Goal: Task Accomplishment & Management: Manage account settings

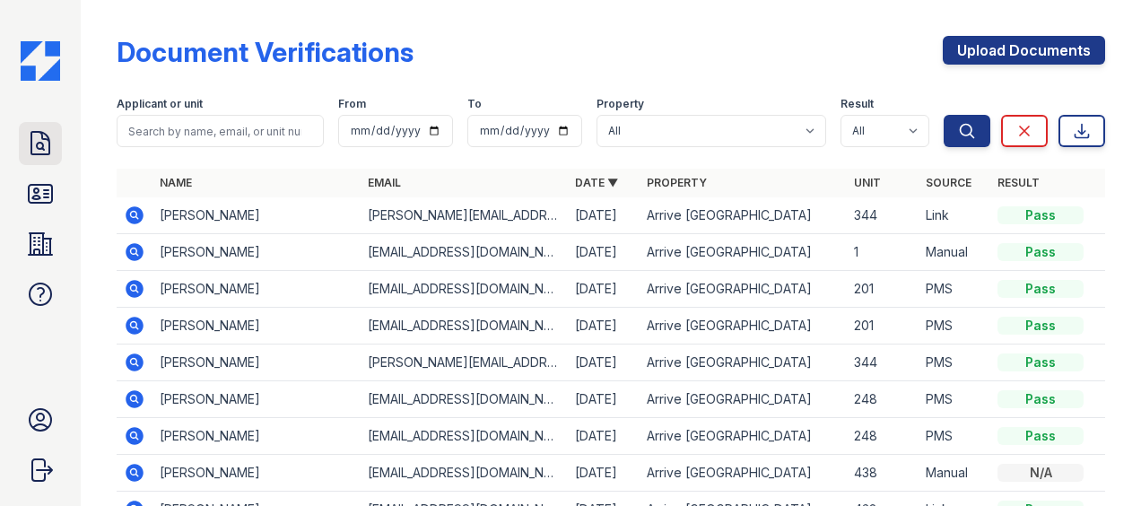
click at [40, 138] on icon at bounding box center [40, 143] width 29 height 29
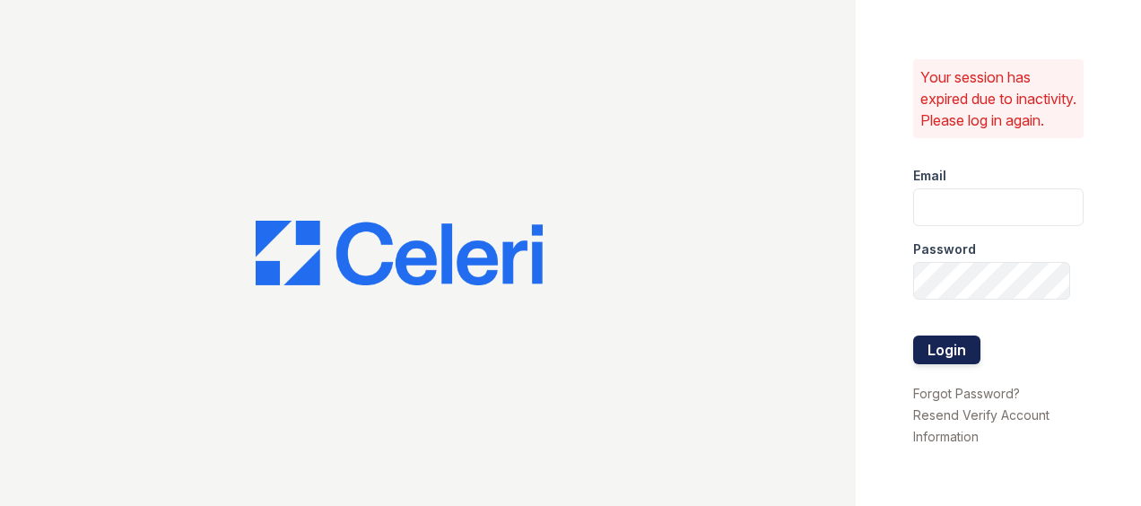
type input "[EMAIL_ADDRESS][DOMAIN_NAME]"
click at [948, 359] on button "Login" at bounding box center [946, 349] width 67 height 29
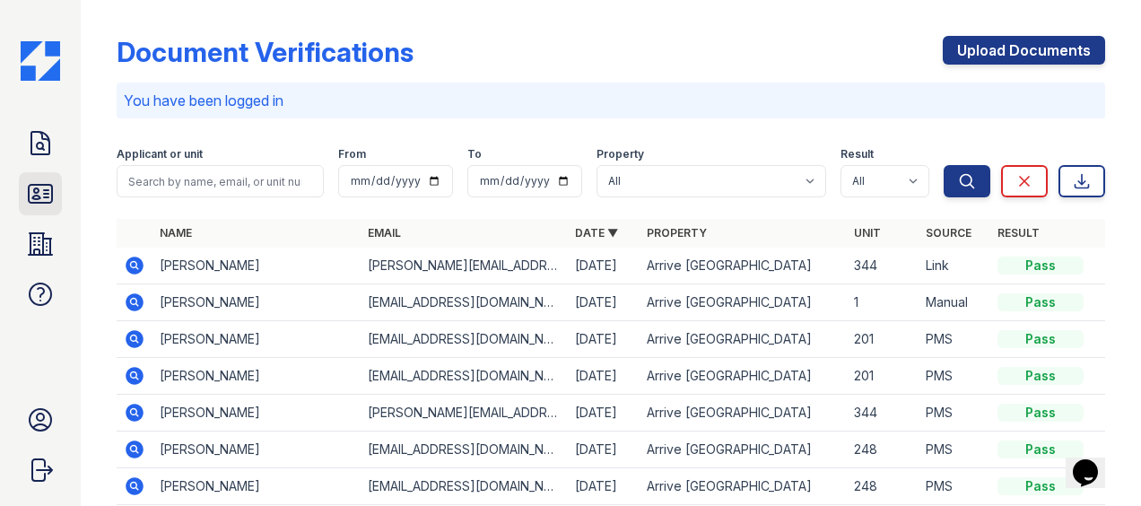
click at [36, 181] on icon at bounding box center [40, 193] width 29 height 29
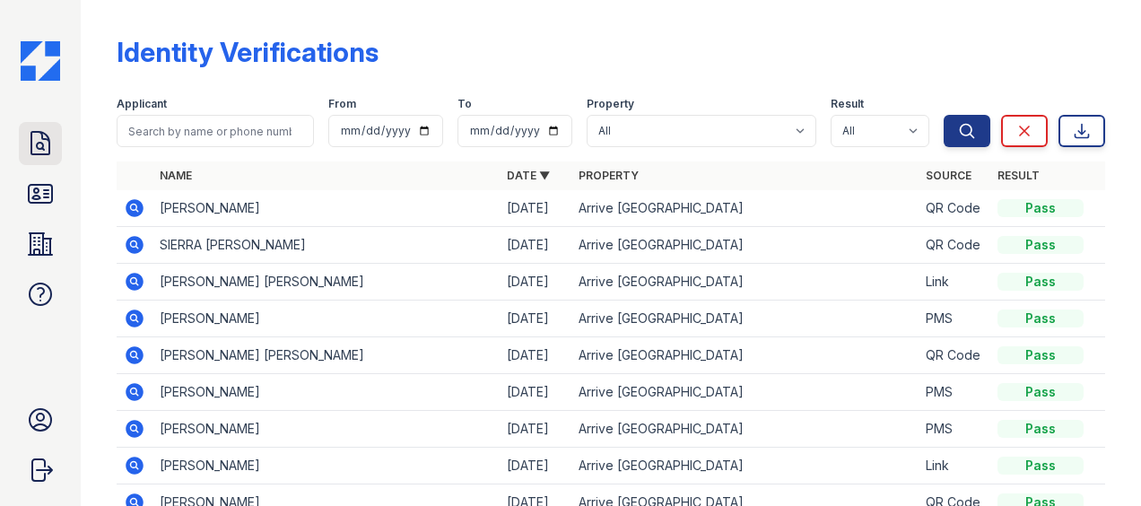
click at [40, 129] on icon at bounding box center [40, 143] width 29 height 29
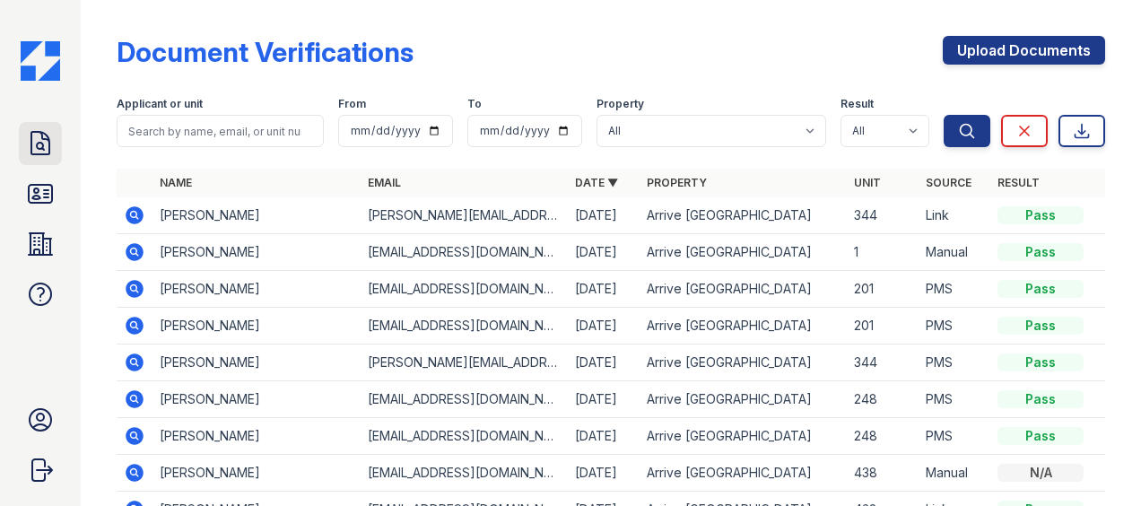
click at [39, 149] on icon at bounding box center [40, 143] width 18 height 22
click at [45, 191] on icon at bounding box center [40, 193] width 29 height 29
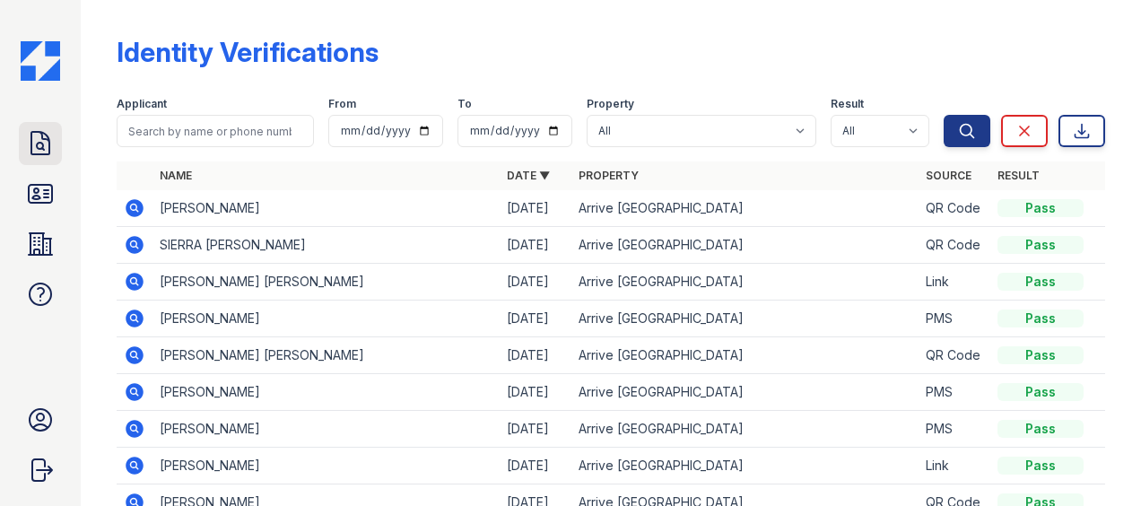
click at [48, 148] on icon at bounding box center [40, 143] width 29 height 29
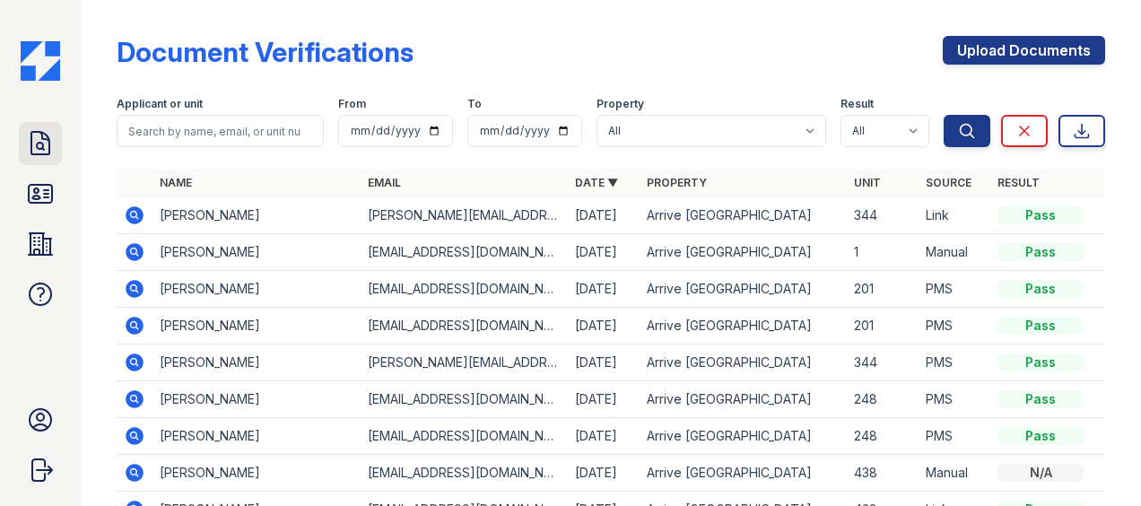
click at [45, 143] on icon at bounding box center [40, 143] width 29 height 29
click at [43, 185] on icon at bounding box center [40, 194] width 23 height 18
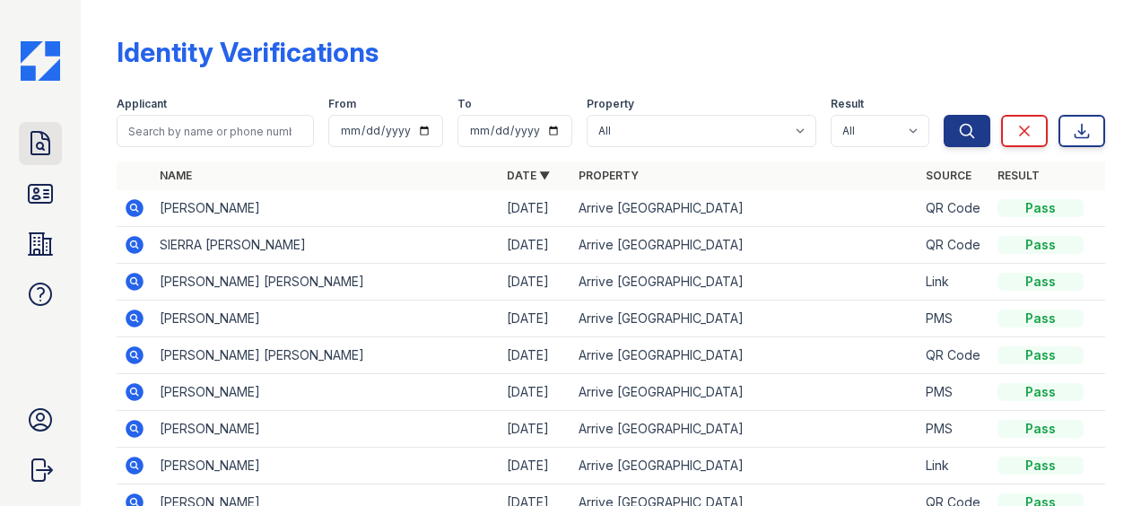
click at [45, 145] on icon at bounding box center [40, 143] width 29 height 29
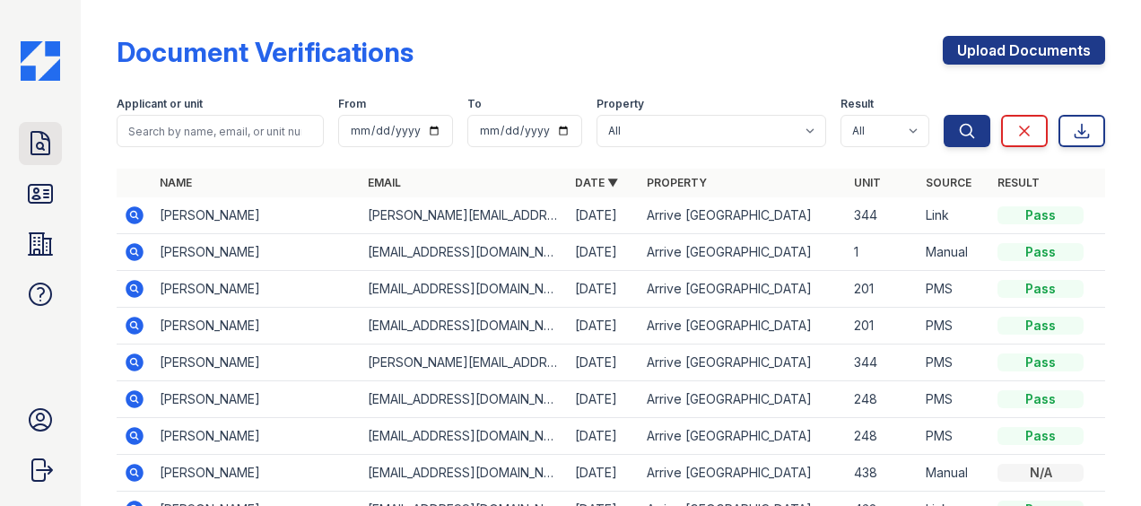
click at [29, 135] on icon at bounding box center [40, 143] width 29 height 29
click at [39, 191] on icon at bounding box center [40, 194] width 23 height 18
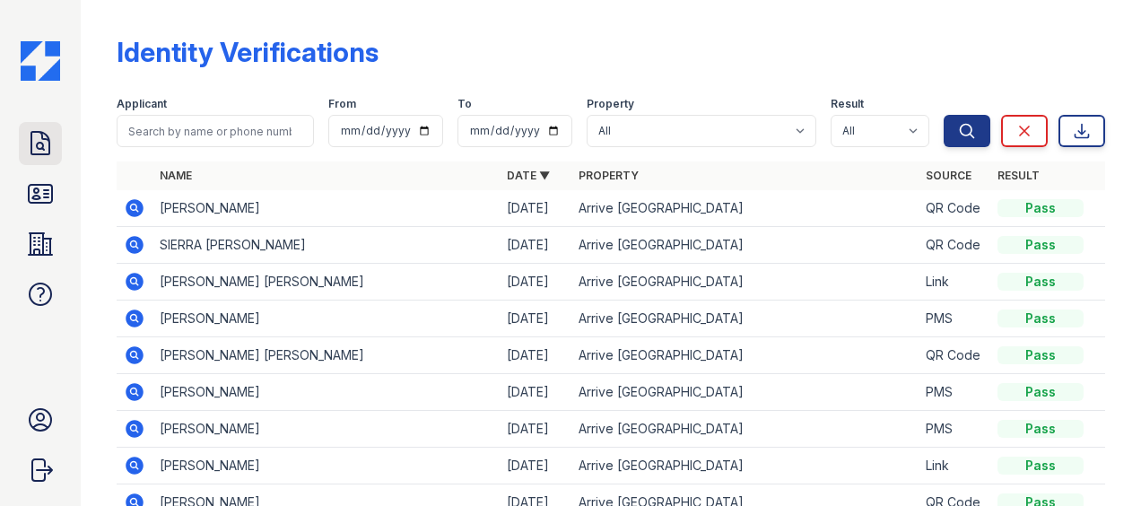
click at [43, 133] on icon at bounding box center [40, 143] width 18 height 22
